Goal: Navigation & Orientation: Find specific page/section

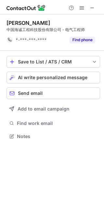
scroll to position [3, 3]
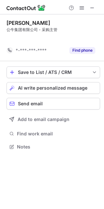
scroll to position [3, 3]
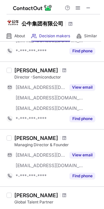
scroll to position [182, 0]
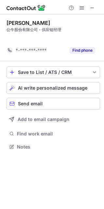
scroll to position [3, 3]
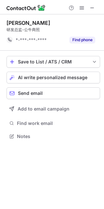
scroll to position [3, 3]
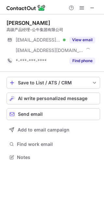
scroll to position [153, 104]
